Goal: Information Seeking & Learning: Learn about a topic

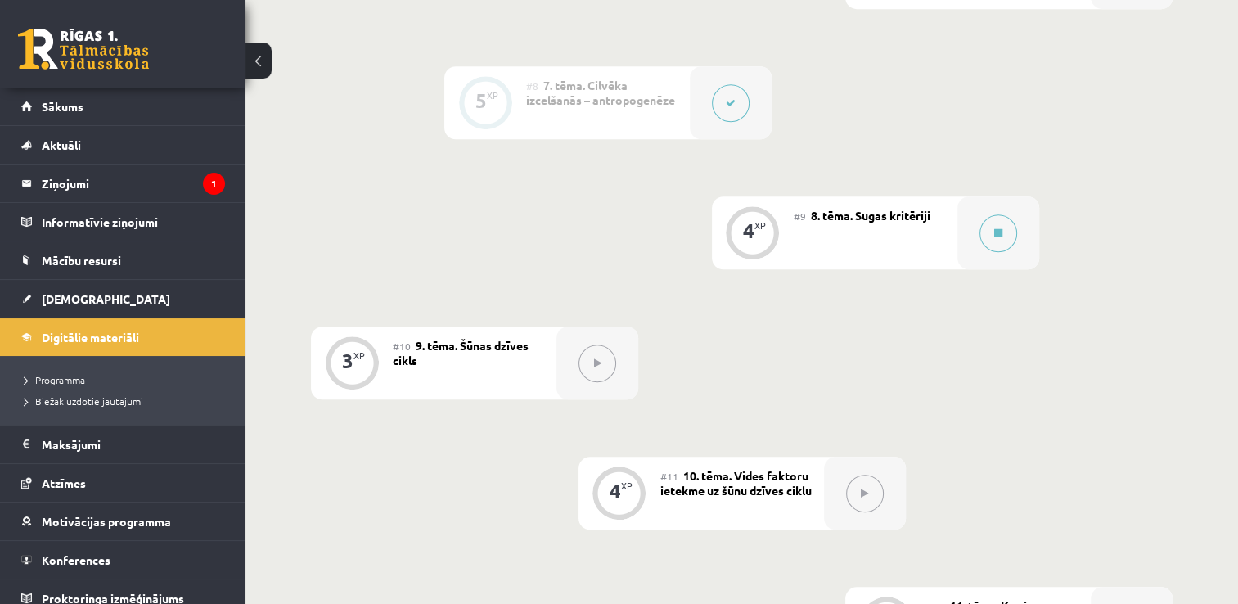
scroll to position [1303, 0]
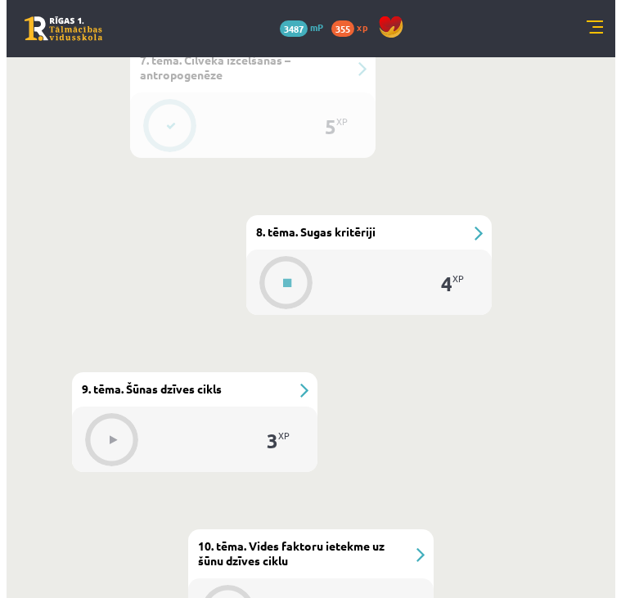
scroll to position [1983, 0]
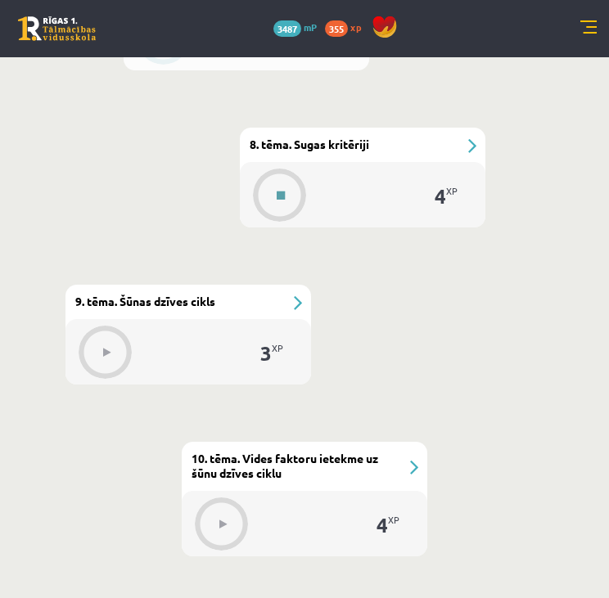
click at [282, 193] on icon at bounding box center [281, 196] width 8 height 10
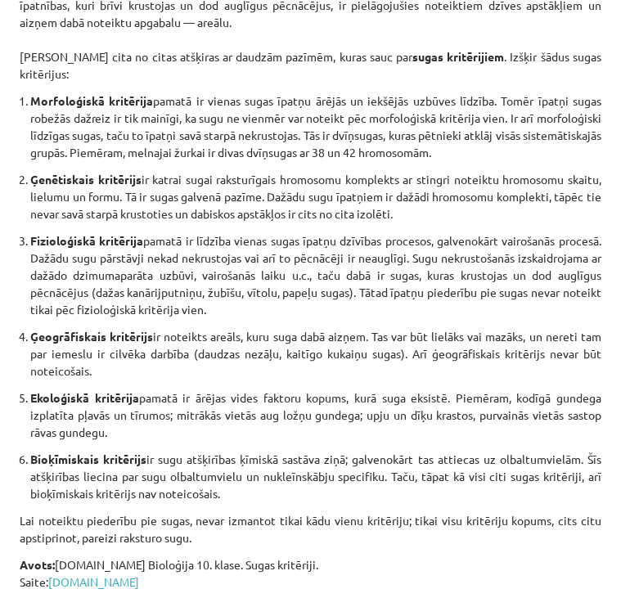
scroll to position [748, 0]
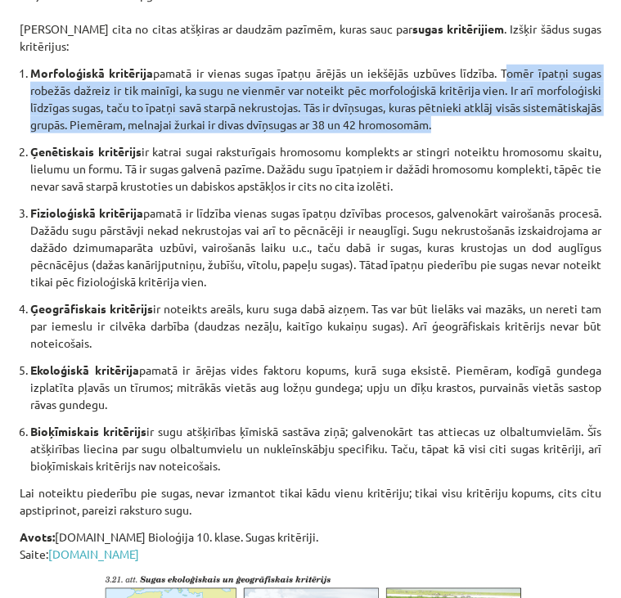
drag, startPoint x: 489, startPoint y: 68, endPoint x: 561, endPoint y: 137, distance: 99.6
click at [561, 137] on ol "Morfoloģiskā kritērija pamatā ir vienas sugas īpatņu ārējās un iekšējās uzbūves…" at bounding box center [311, 270] width 582 height 410
copy ol "Tomēr īpatņi sugas robežās dažreiz ir tik mainīgi, ka sugu ne vienmēr var notei…"
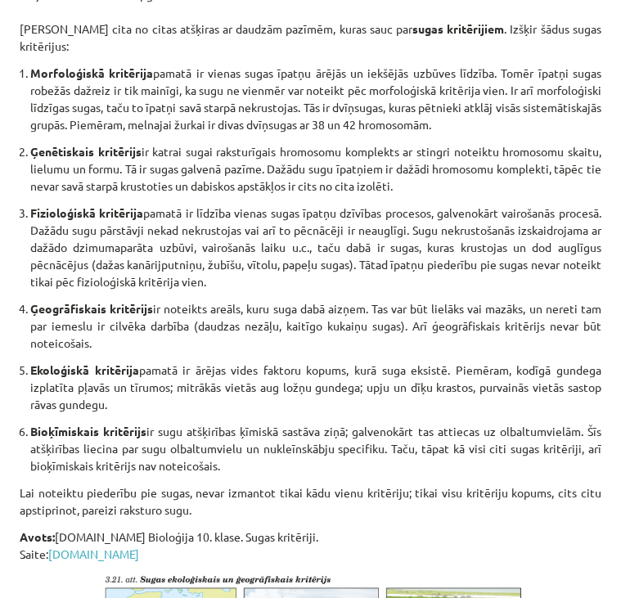
click at [319, 232] on p "Fizioloģiskā kritērija pamatā ir līdzība vienas sugas īpatņu dzīvības procesos,…" at bounding box center [315, 248] width 571 height 86
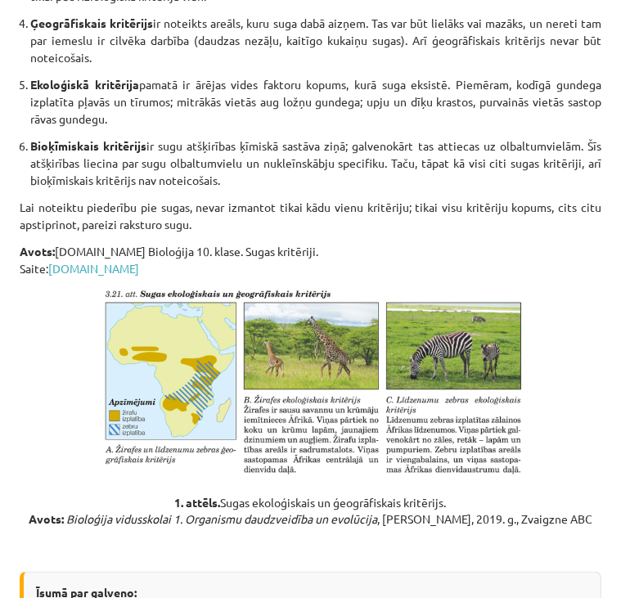
scroll to position [1035, 0]
